Goal: Information Seeking & Learning: Learn about a topic

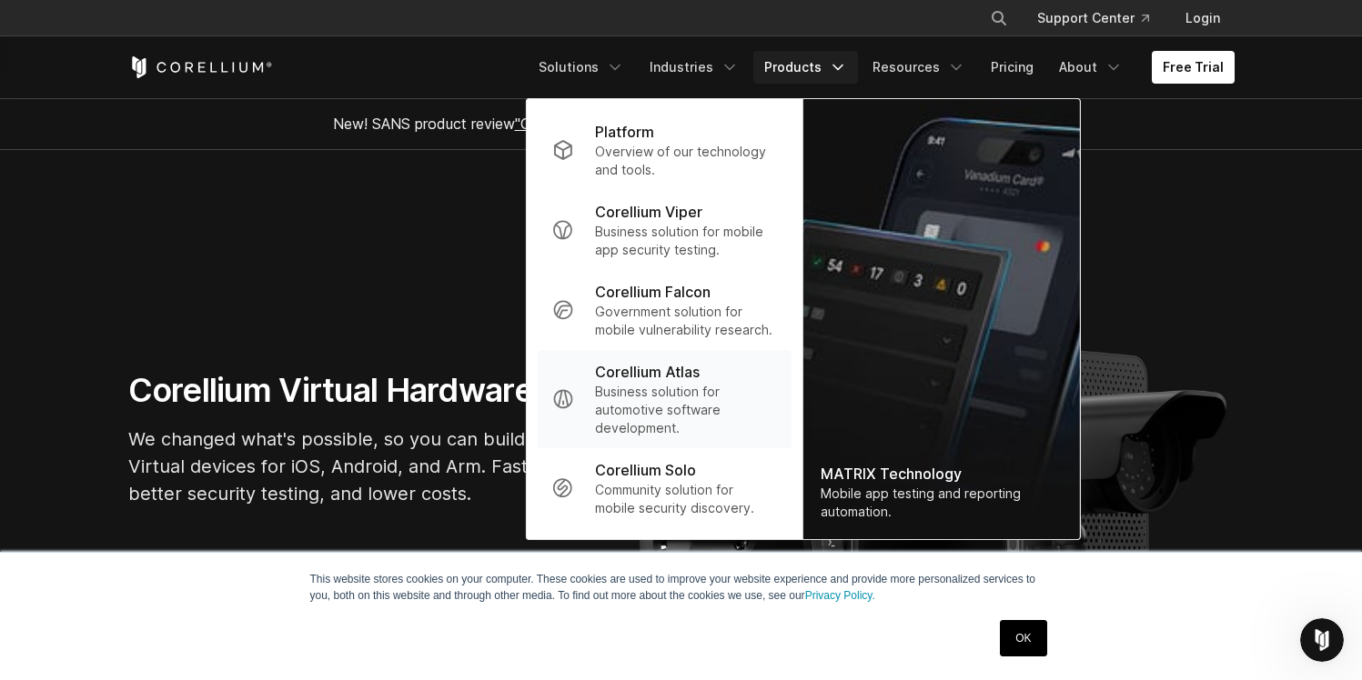
click at [684, 447] on link ".st0 { fill: #737373; } Corellium Atlas Business solution for automotive softwa…" at bounding box center [664, 399] width 254 height 98
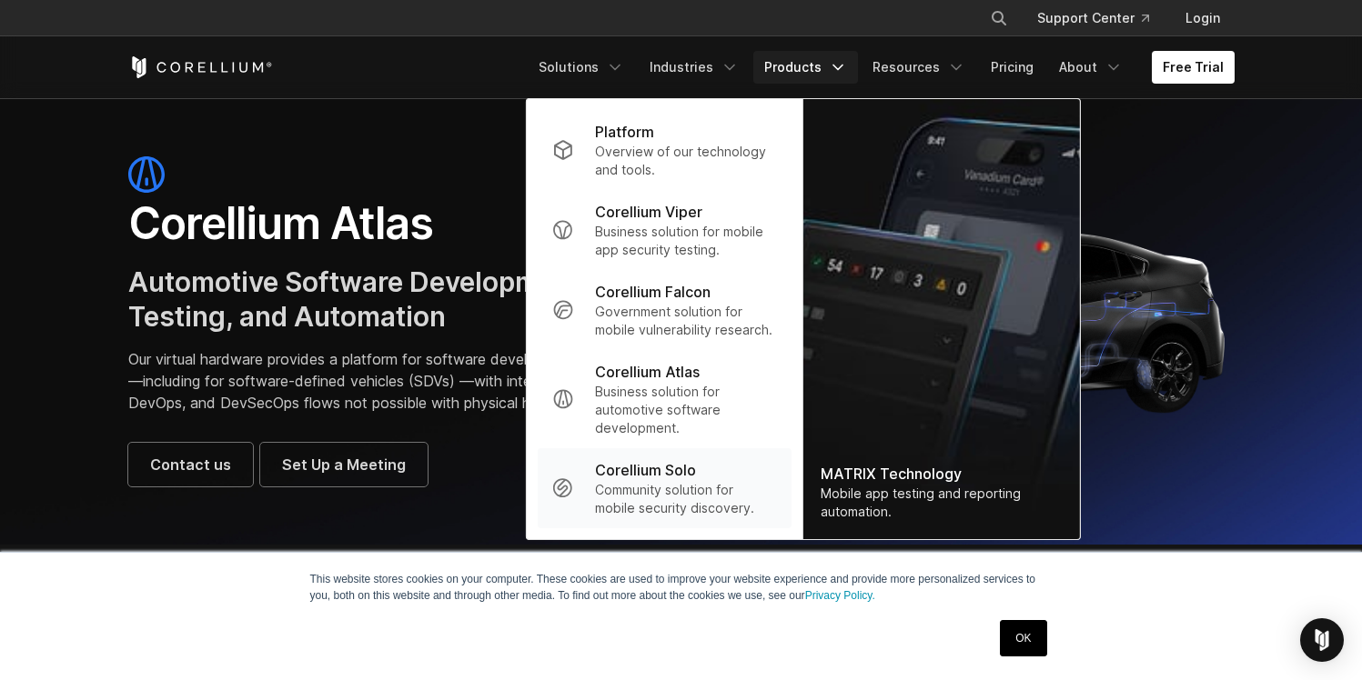
click at [692, 484] on p "Community solution for mobile security discovery." at bounding box center [685, 499] width 181 height 36
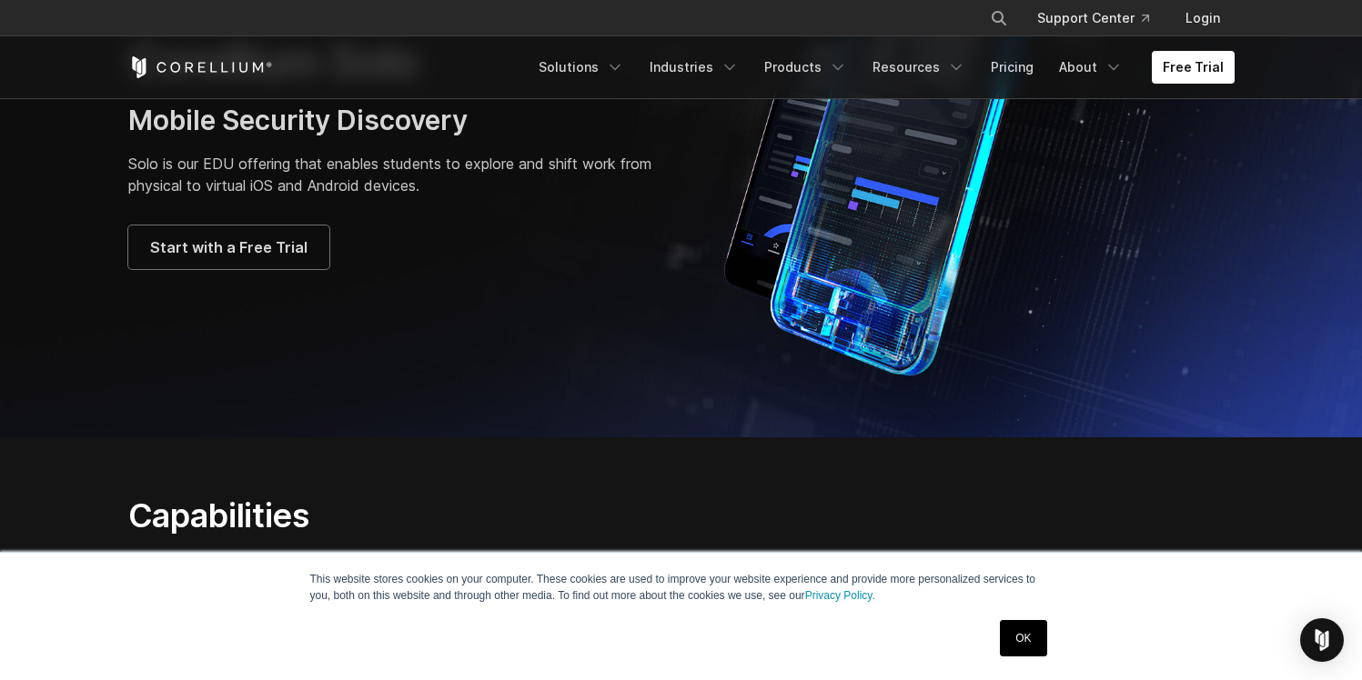
scroll to position [124, 0]
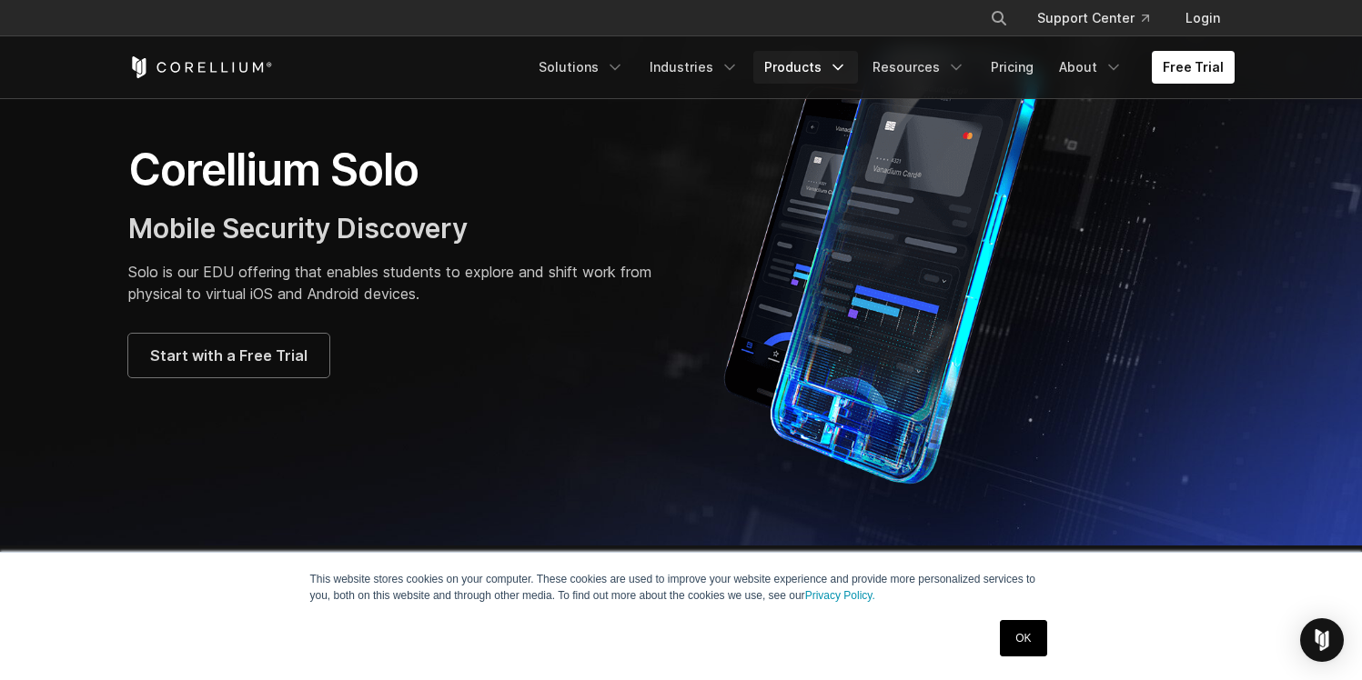
click at [831, 81] on link "Products" at bounding box center [805, 67] width 105 height 33
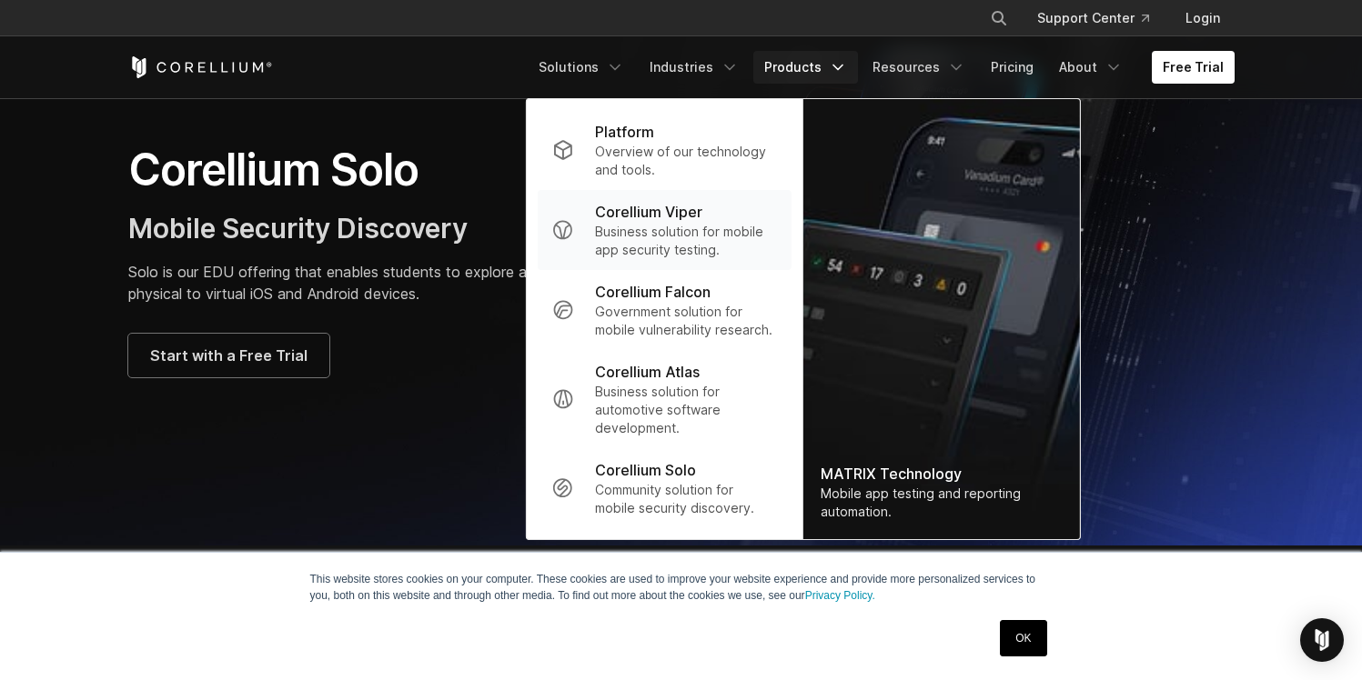
click at [729, 217] on div "Corellium Viper" at bounding box center [685, 212] width 181 height 22
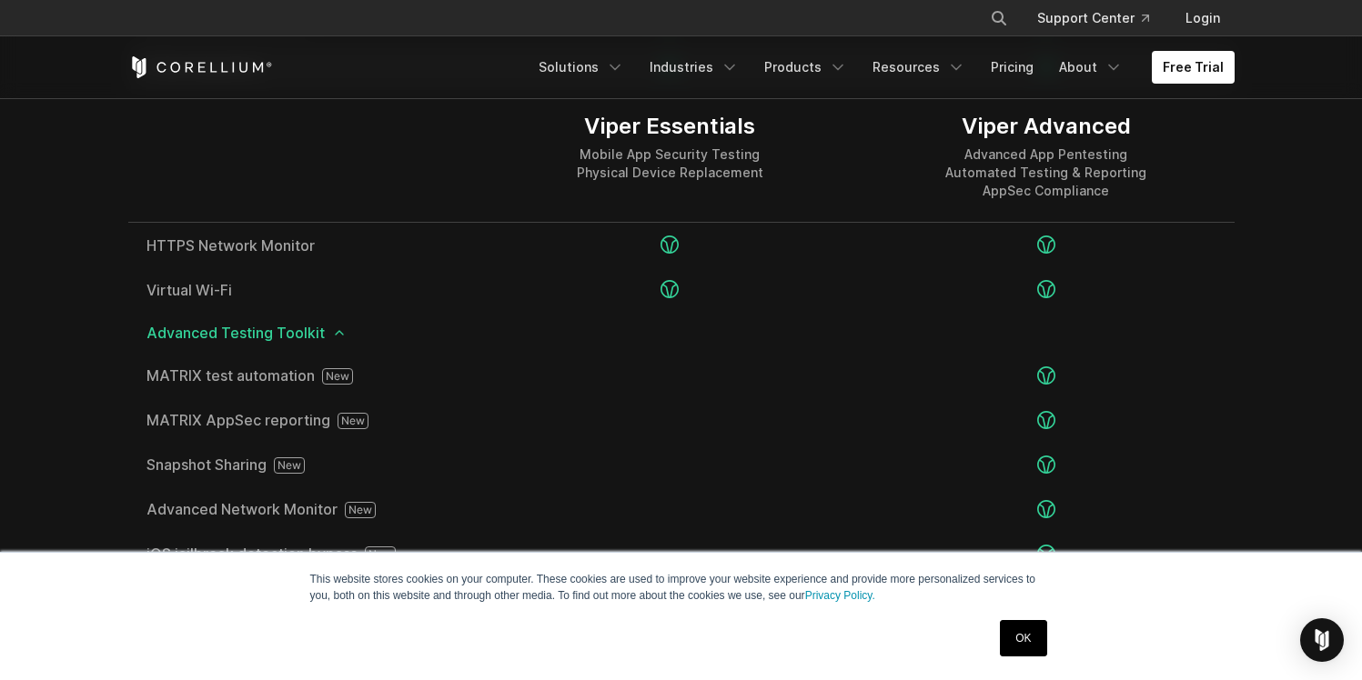
scroll to position [3181, 0]
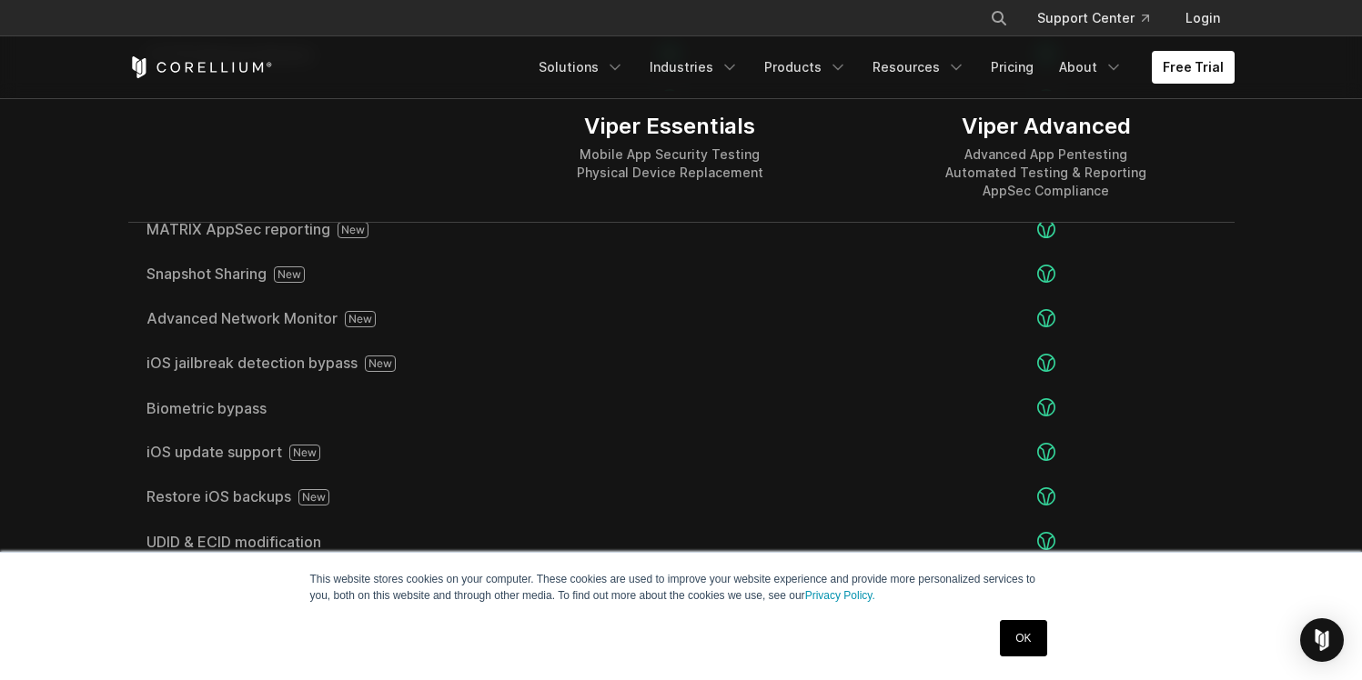
click at [1012, 639] on link "OK" at bounding box center [1023, 638] width 46 height 36
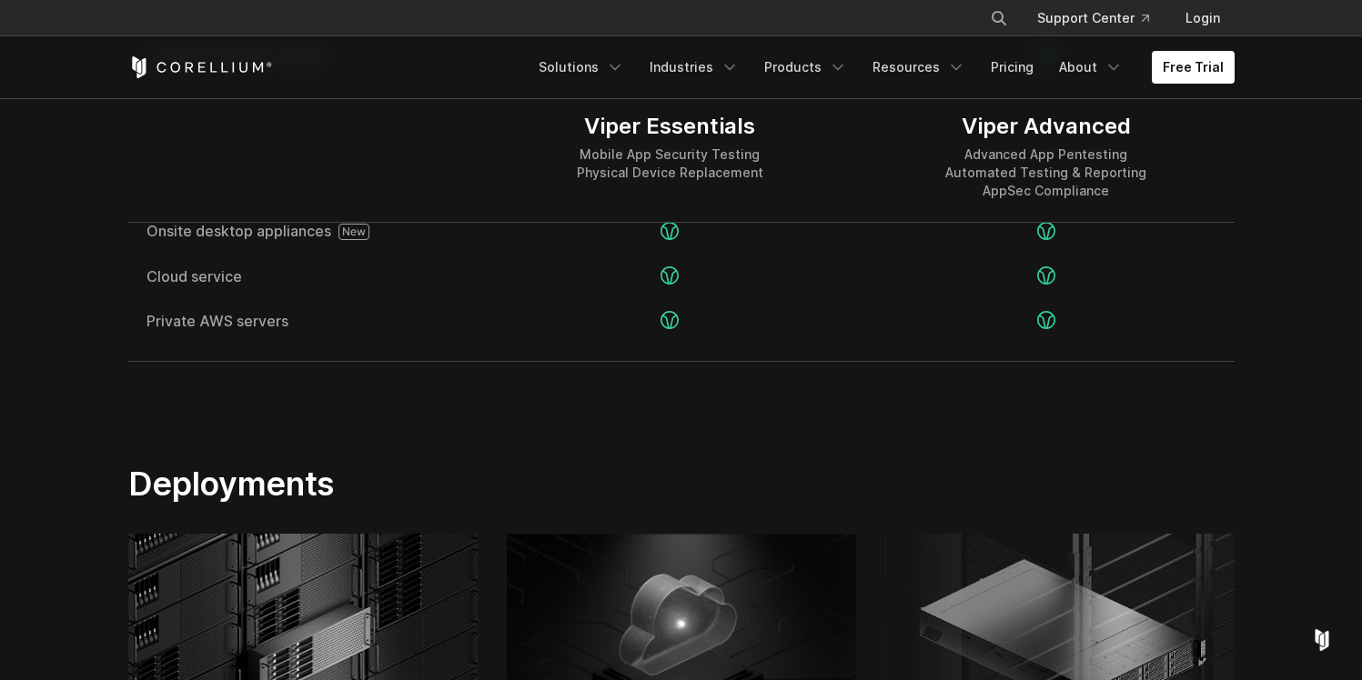
scroll to position [3692, 0]
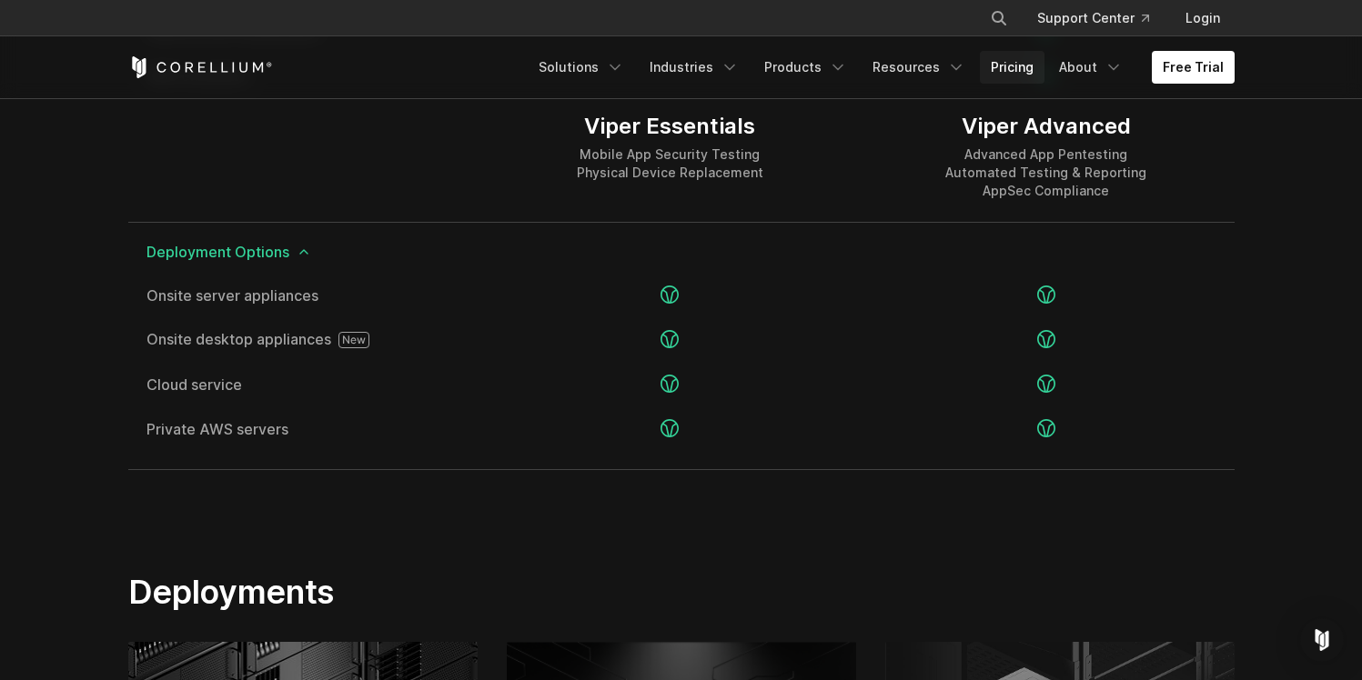
click at [1022, 77] on link "Pricing" at bounding box center [1012, 67] width 65 height 33
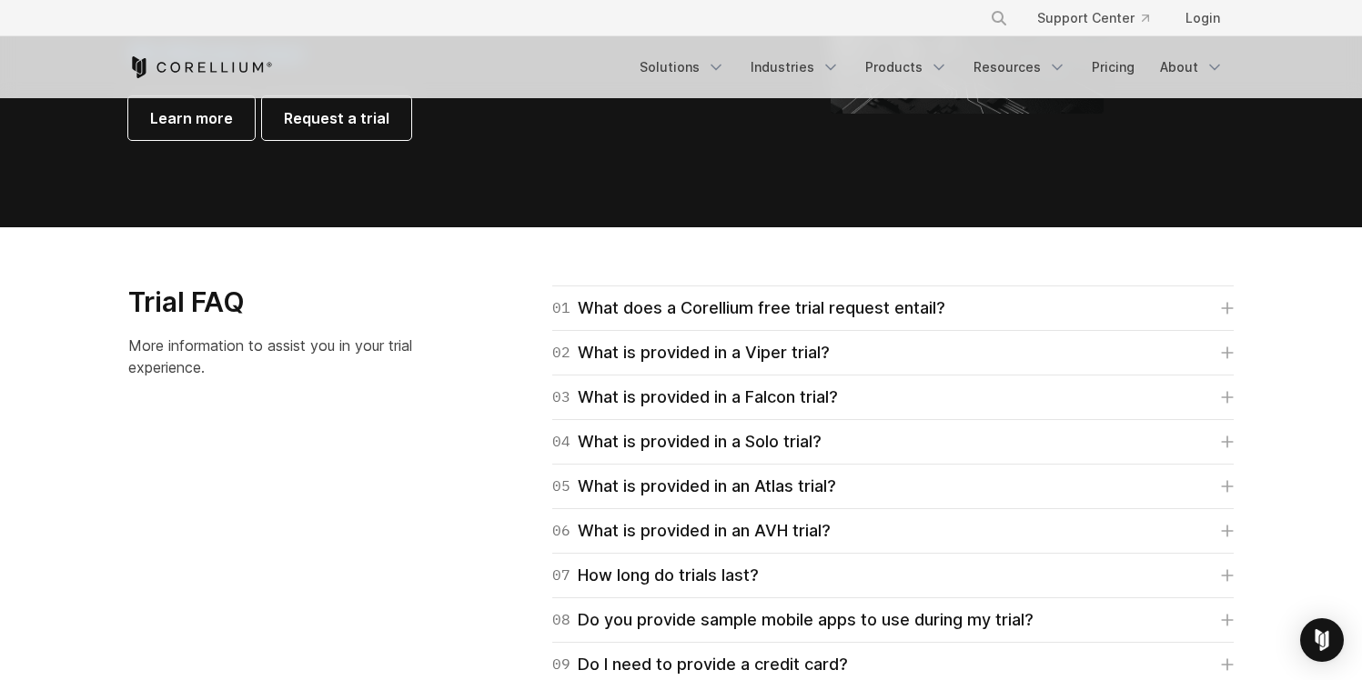
scroll to position [2465, 0]
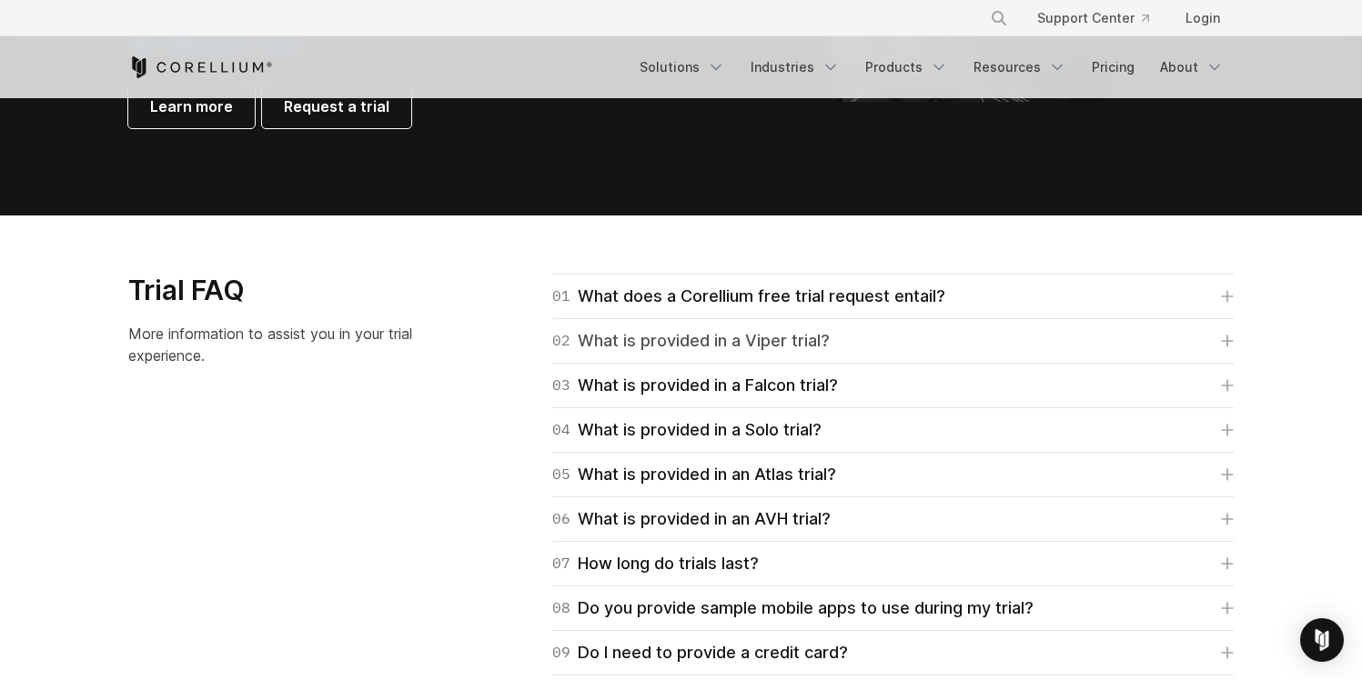
click at [779, 347] on div "02 What is provided in a Viper trial?" at bounding box center [690, 340] width 277 height 25
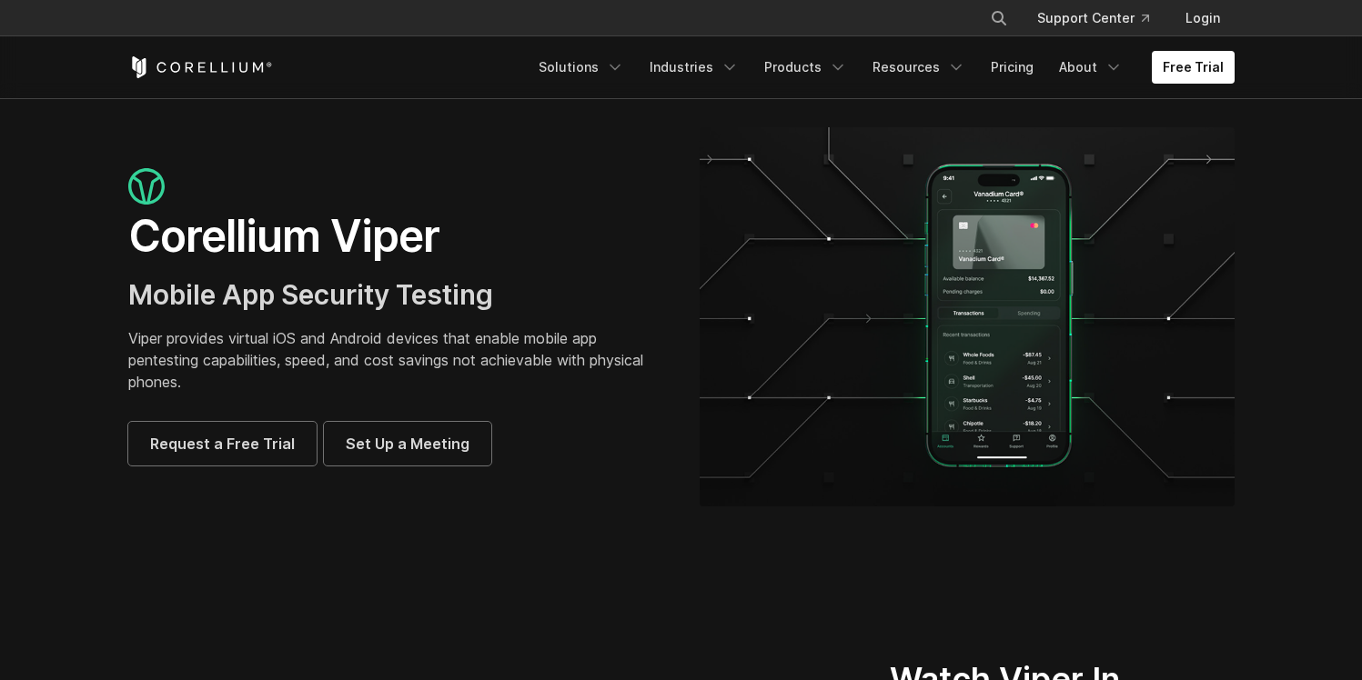
scroll to position [3692, 0]
